Goal: Transaction & Acquisition: Purchase product/service

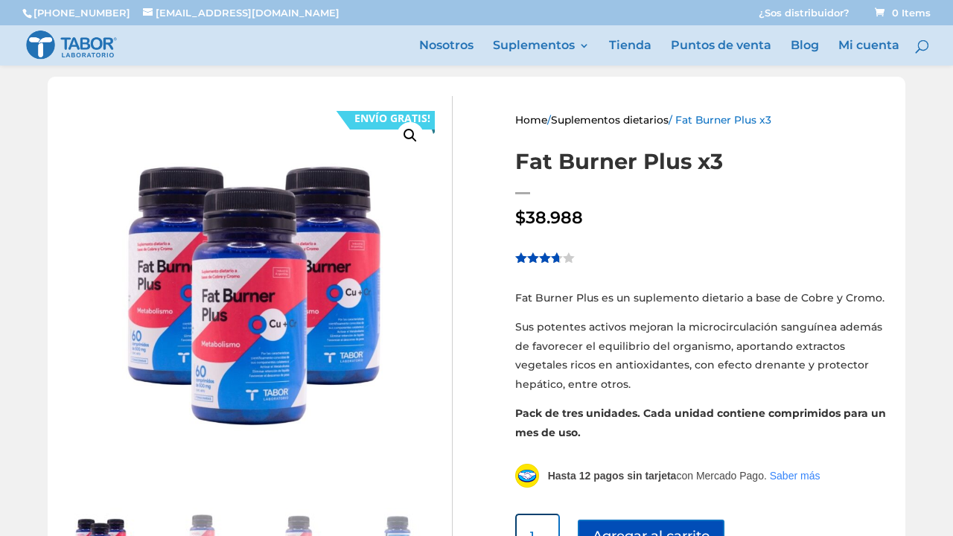
scroll to position [287, 0]
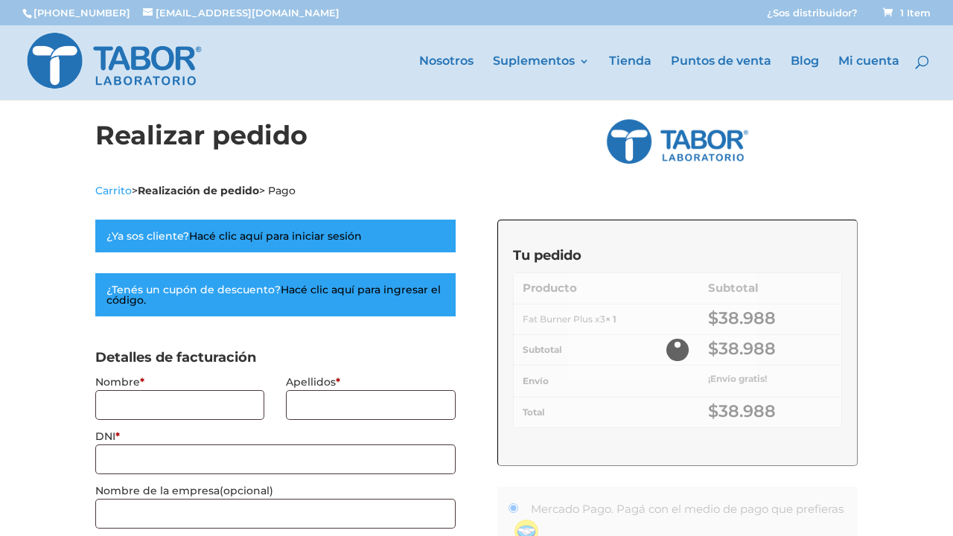
select select "C"
